Goal: Task Accomplishment & Management: Manage account settings

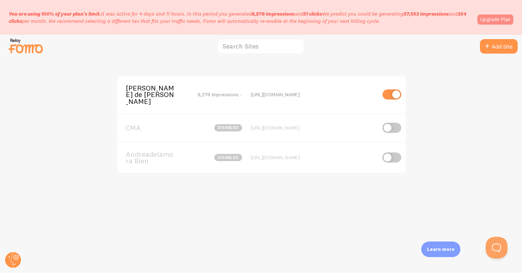
click at [495, 18] on link "Upgrade Plan" at bounding box center [496, 20] width 36 height 10
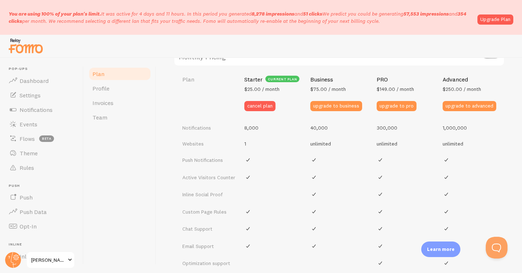
scroll to position [303, 0]
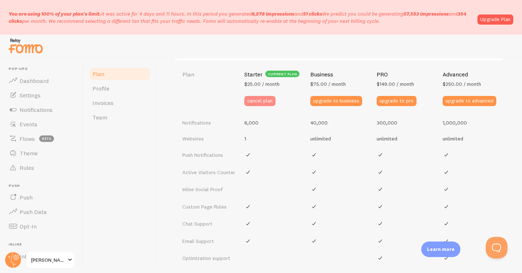
click at [257, 103] on button "cancel plan" at bounding box center [259, 101] width 31 height 10
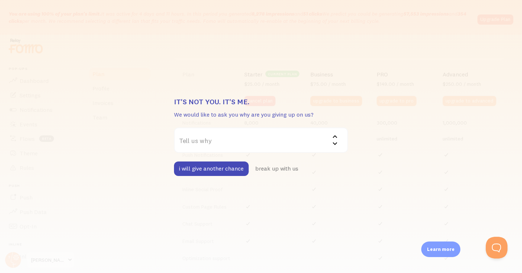
click at [222, 144] on label "Tell us why" at bounding box center [261, 140] width 174 height 25
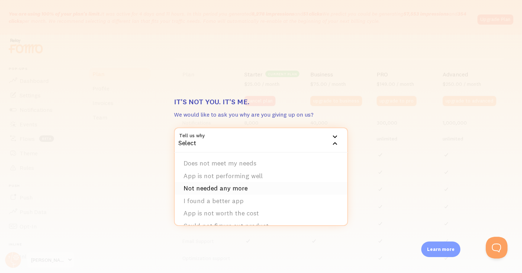
click at [246, 185] on li "Not needed any more" at bounding box center [261, 188] width 173 height 13
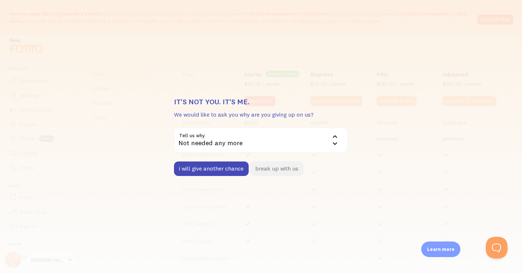
click at [271, 169] on button "break up with us" at bounding box center [276, 169] width 53 height 15
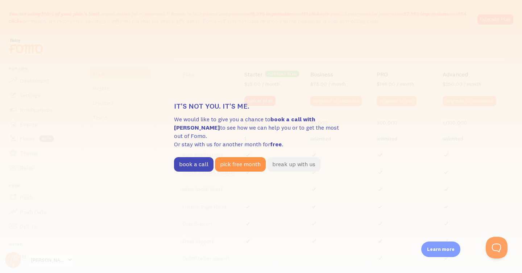
click at [290, 159] on button "break up with us" at bounding box center [293, 164] width 53 height 15
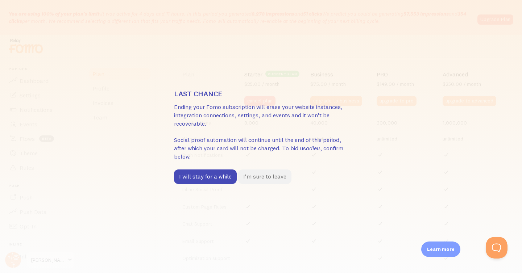
click at [270, 175] on button "I'm sure to leave" at bounding box center [264, 177] width 53 height 15
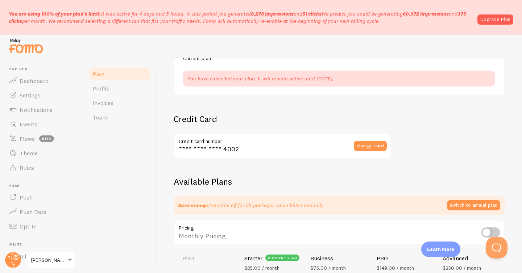
scroll to position [217, 0]
